Goal: Find specific page/section: Find specific page/section

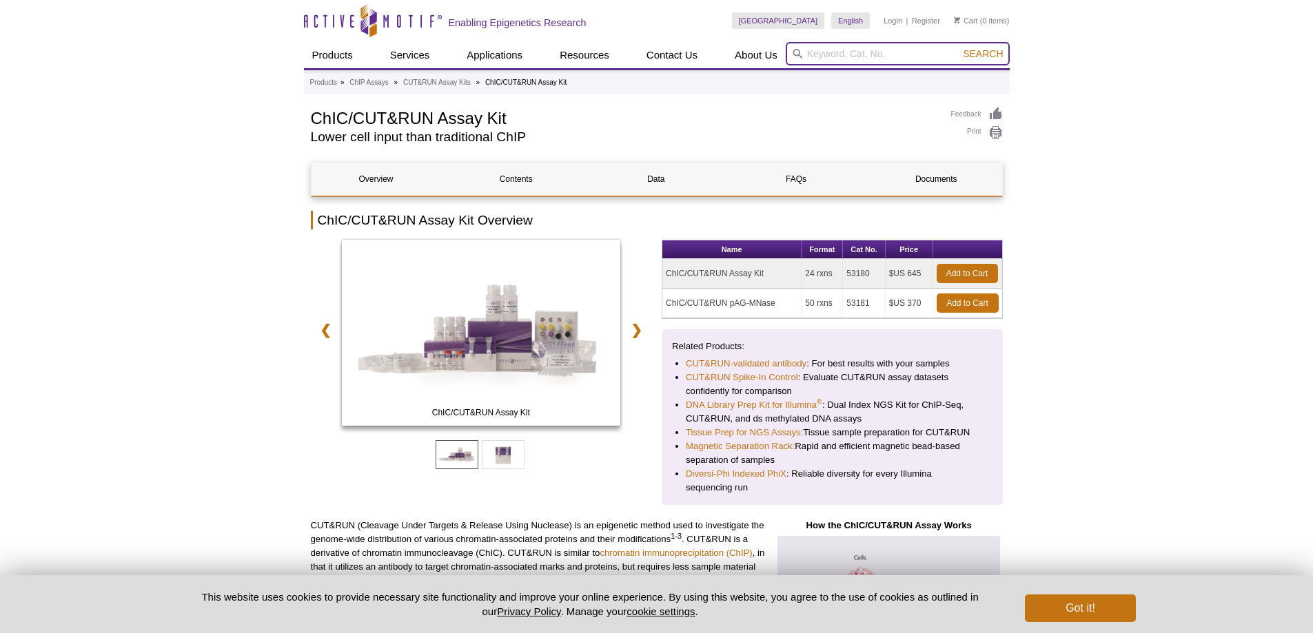
click at [833, 56] on input "search" at bounding box center [897, 53] width 224 height 23
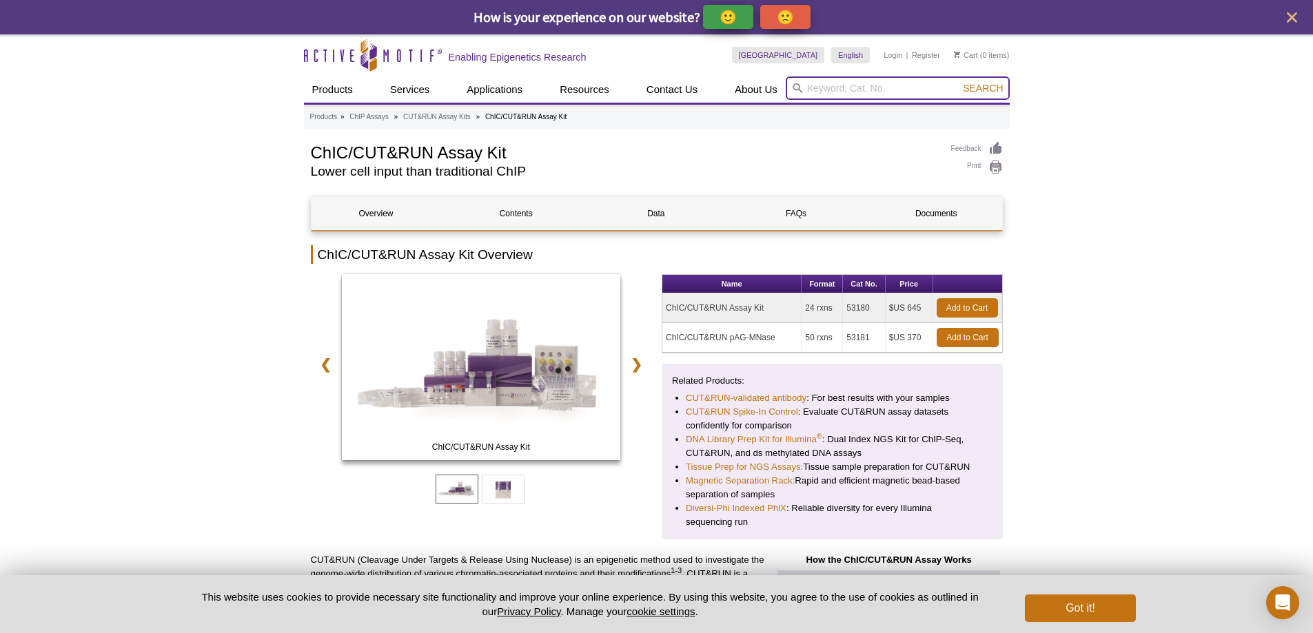
paste input "53180"
type input "53180"
click at [958, 82] on button "Search" at bounding box center [982, 88] width 48 height 12
